Goal: Find specific page/section: Find specific page/section

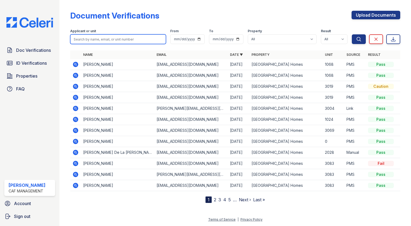
drag, startPoint x: 0, startPoint y: 0, endPoint x: 150, endPoint y: 39, distance: 154.8
click at [150, 39] on input "search" at bounding box center [118, 39] width 96 height 10
click at [178, 20] on div "Document Verifications Upload Documents" at bounding box center [235, 18] width 330 height 14
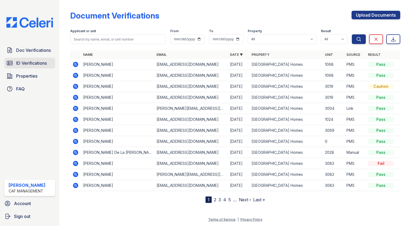
click at [40, 65] on span "ID Verifications" at bounding box center [31, 63] width 31 height 6
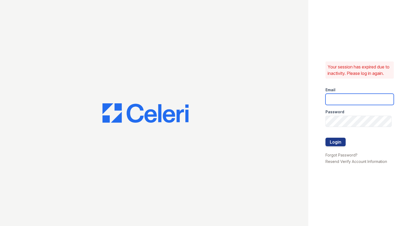
type input "[EMAIL_ADDRESS][DOMAIN_NAME]"
click at [336, 146] on button "Login" at bounding box center [335, 142] width 20 height 9
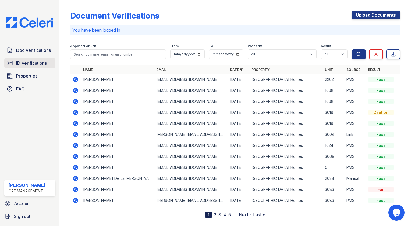
click at [30, 60] on span "ID Verifications" at bounding box center [31, 63] width 31 height 6
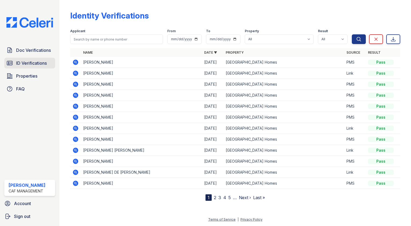
click at [33, 61] on span "ID Verifications" at bounding box center [31, 63] width 31 height 6
